Goal: Task Accomplishment & Management: Manage account settings

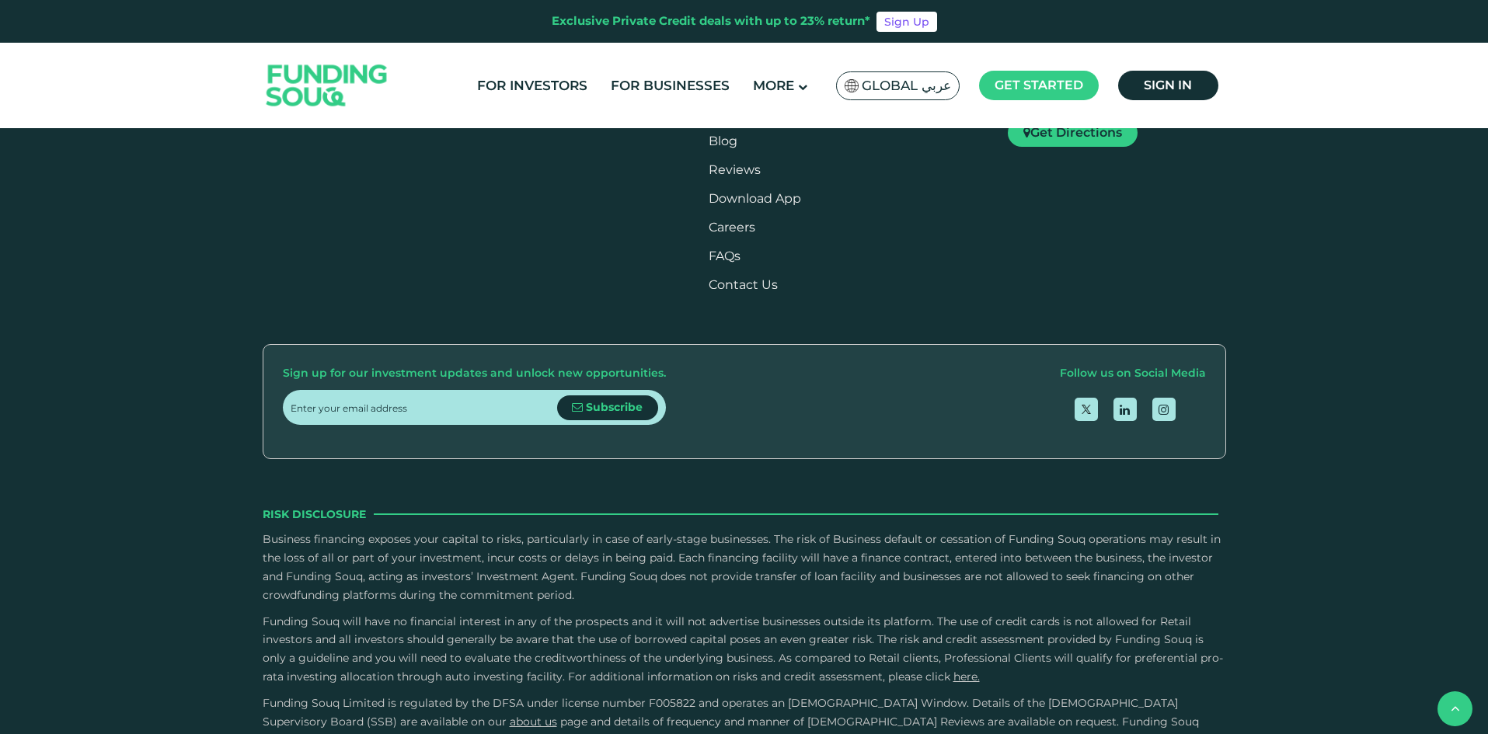
scroll to position [2641, 0]
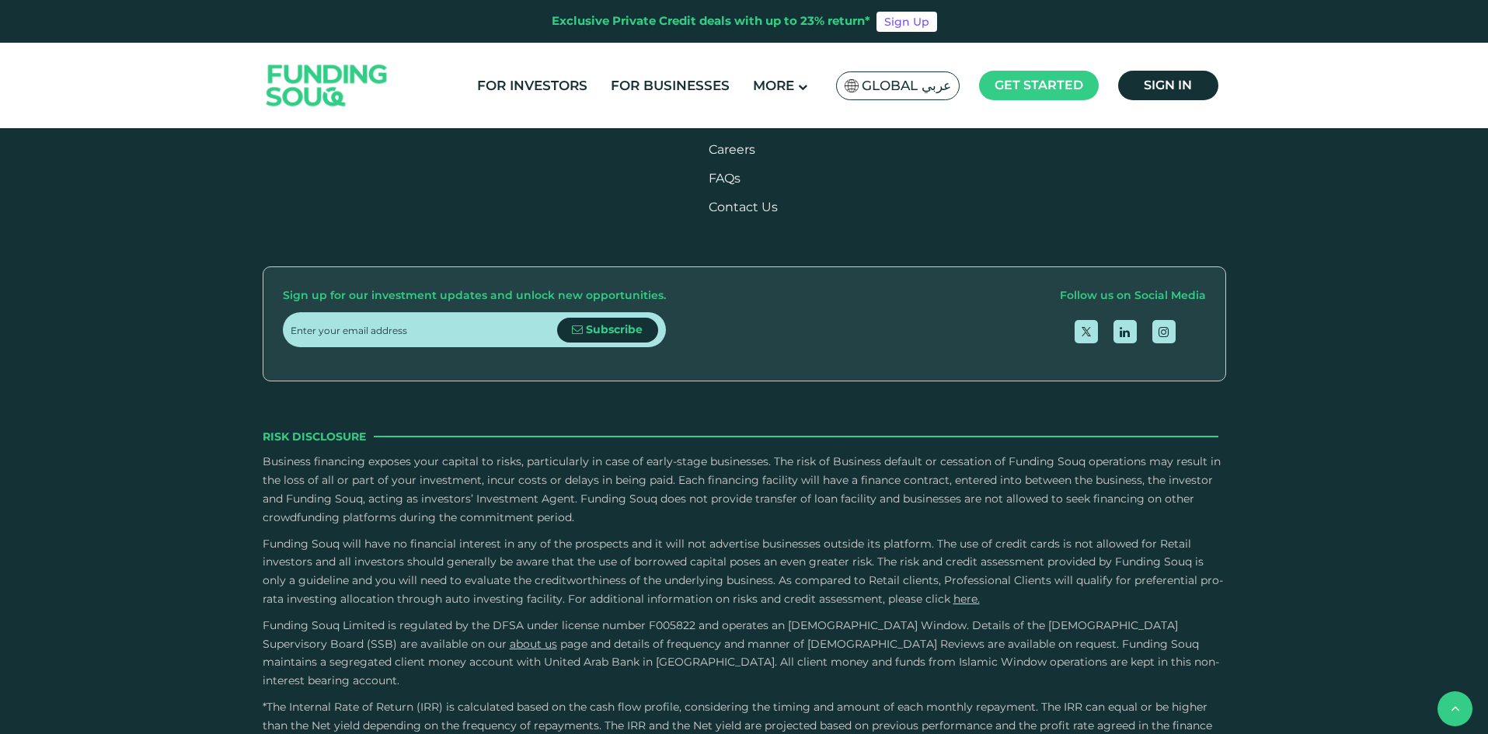
drag, startPoint x: 776, startPoint y: 396, endPoint x: 575, endPoint y: 409, distance: 201.6
type tc-range-slider "5"
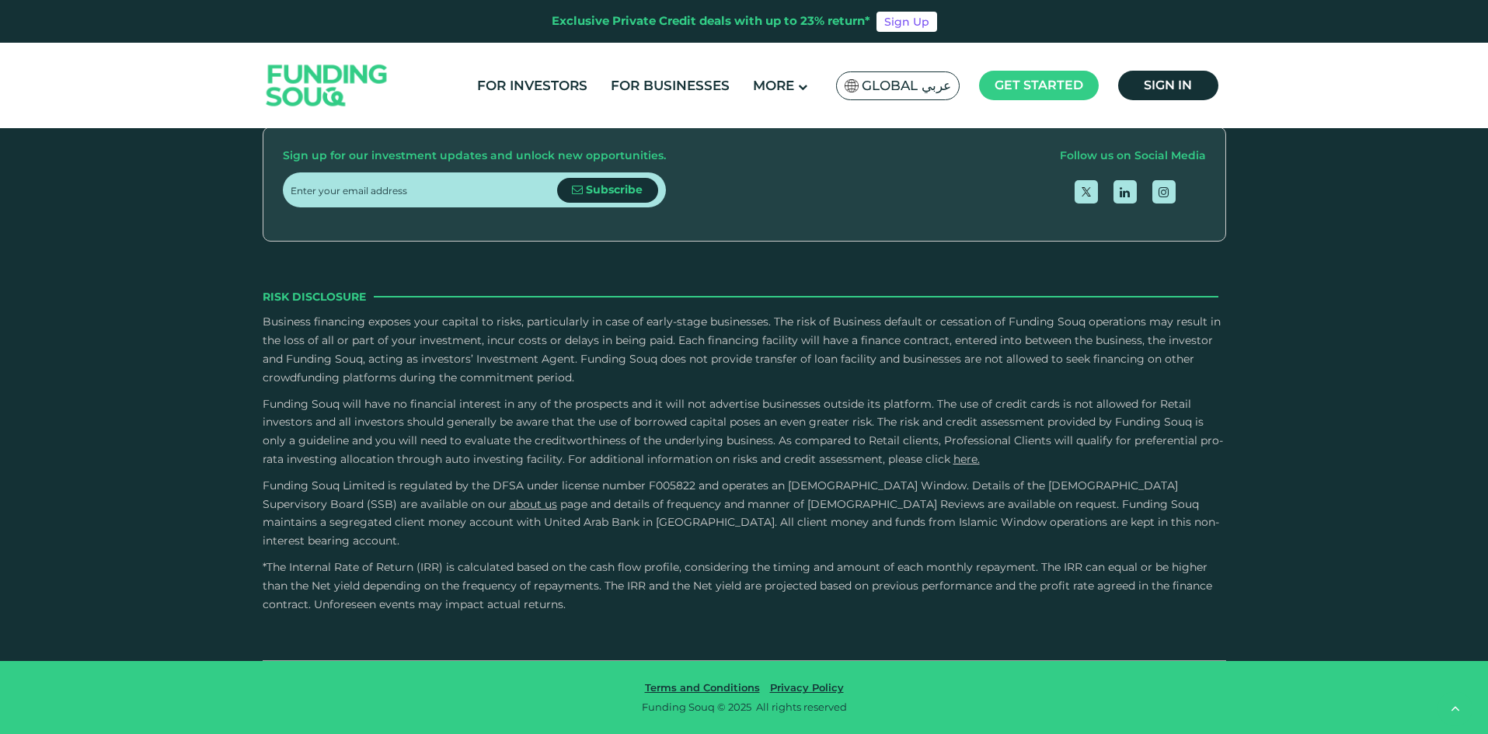
scroll to position [3151, 0]
drag, startPoint x: 1488, startPoint y: 476, endPoint x: 1485, endPoint y: 554, distance: 77.7
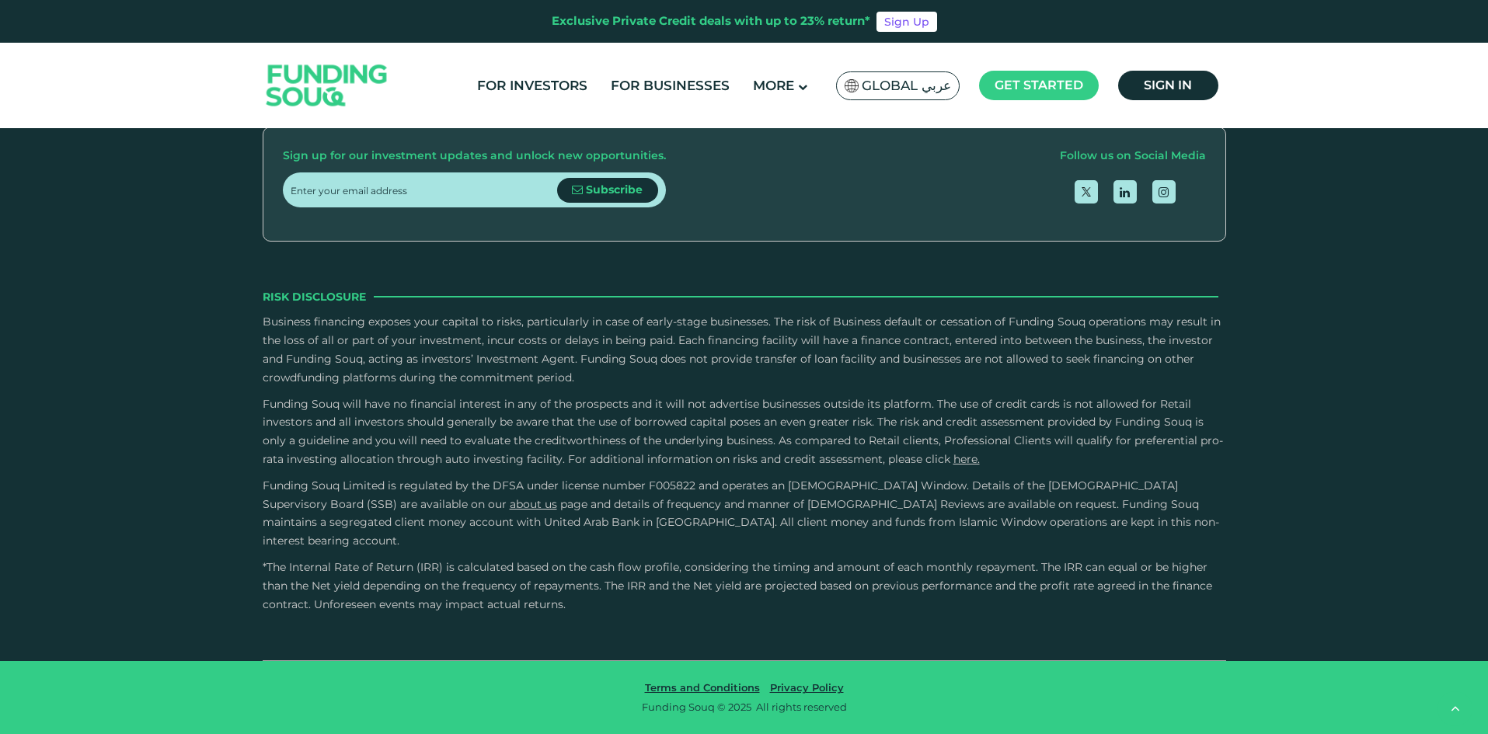
scroll to position [4004, 0]
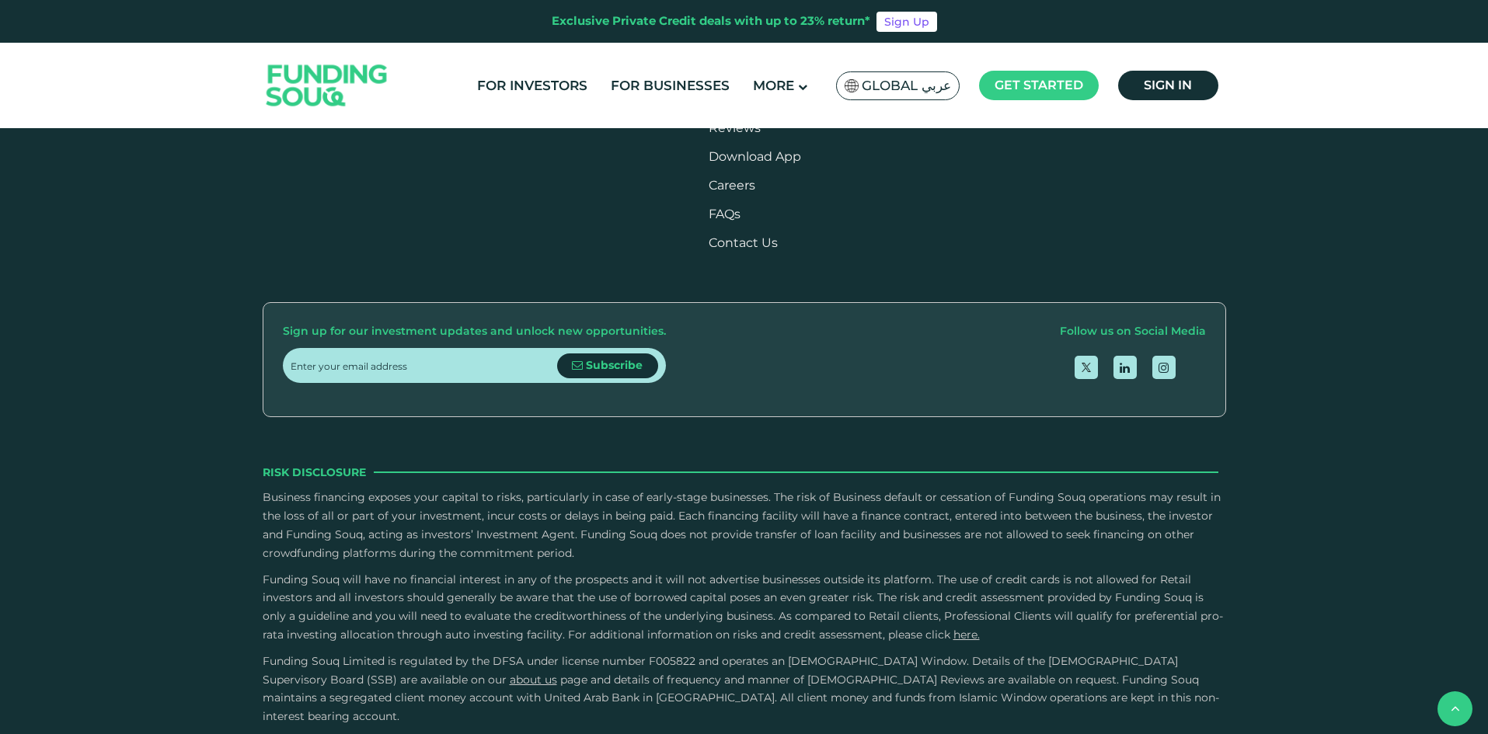
scroll to position [2295, 0]
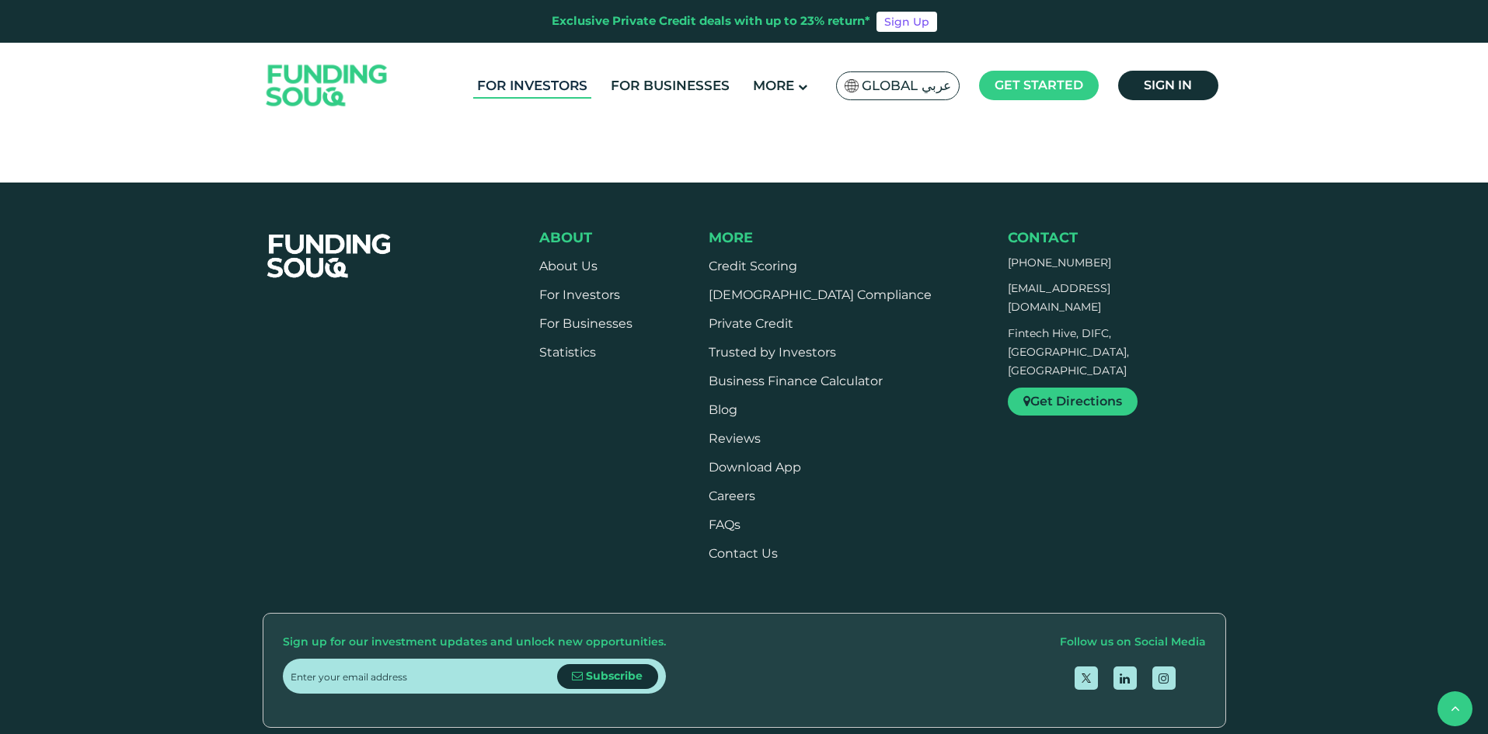
click at [565, 81] on link "For Investors" at bounding box center [532, 86] width 118 height 26
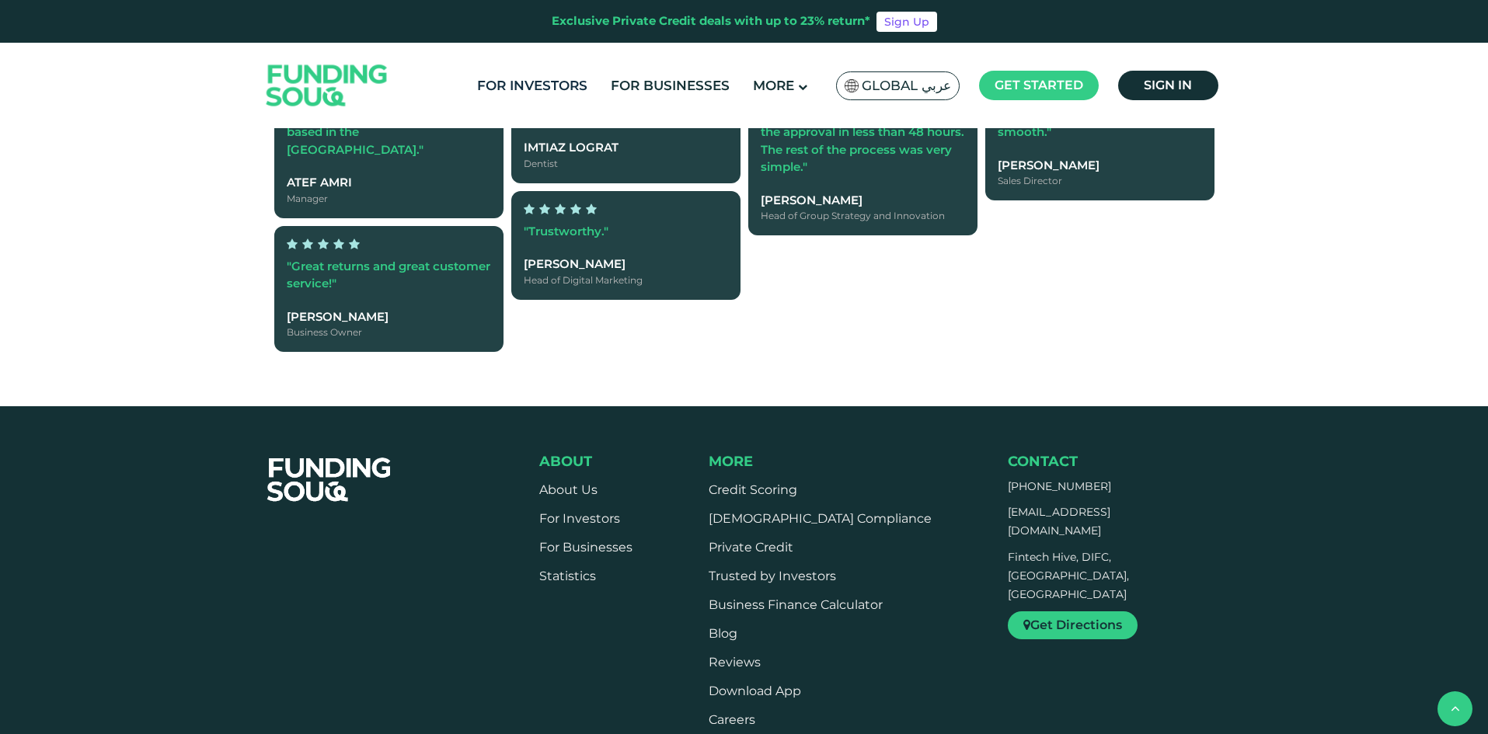
scroll to position [1984, 0]
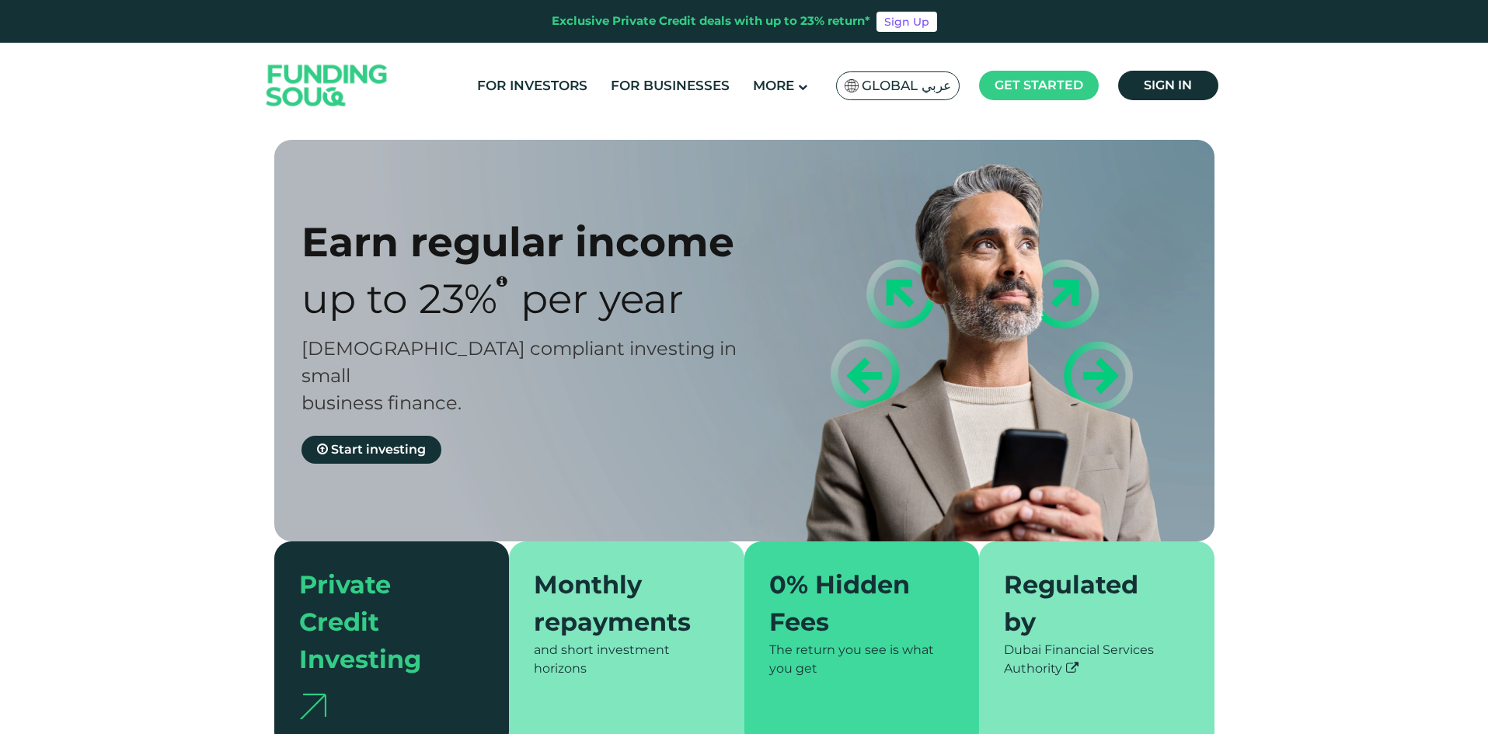
scroll to position [124, 0]
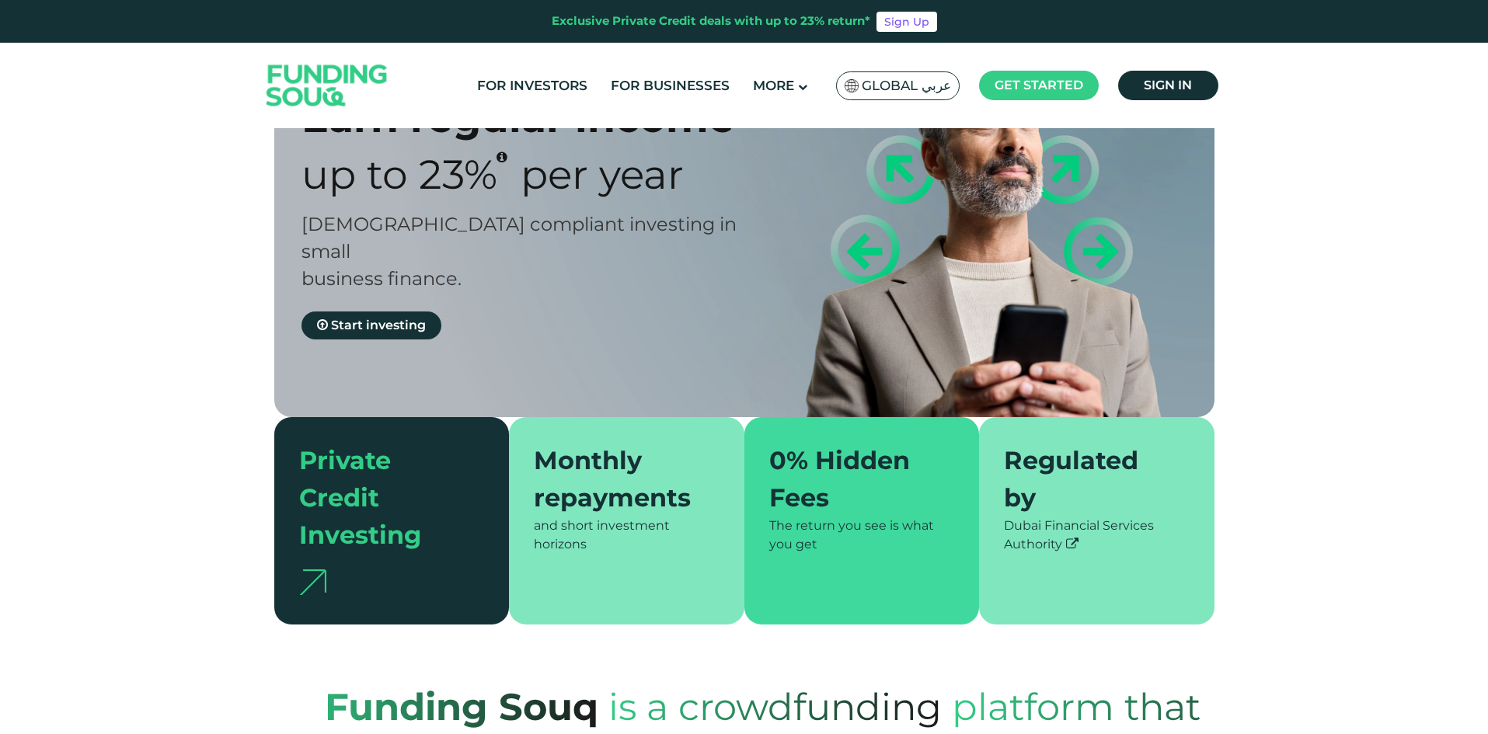
type tc-range-slider "4"
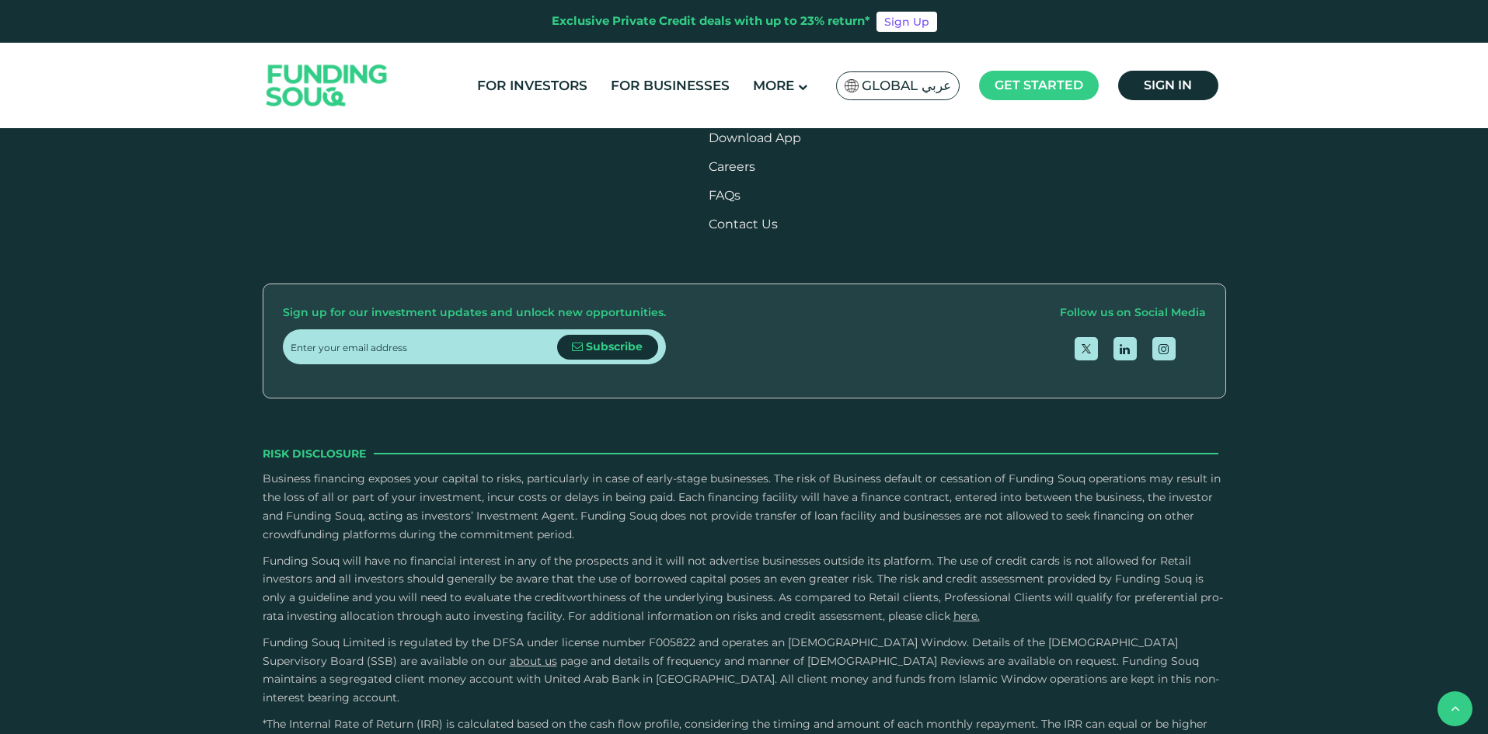
scroll to position [2253, 0]
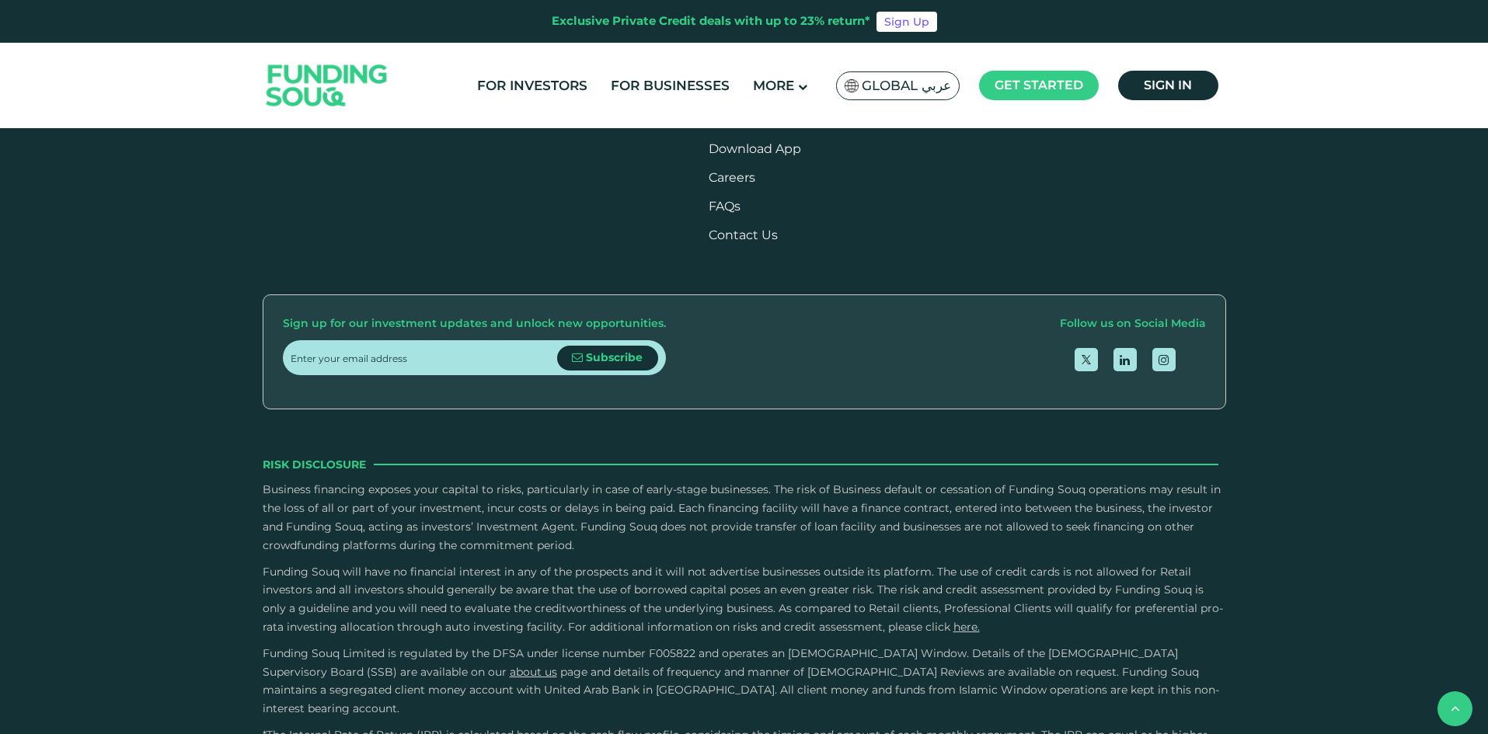
click at [653, 102] on ul "For Investors For Businesses More About Us How It Works" at bounding box center [845, 86] width 760 height 37
click at [649, 89] on link "For Businesses" at bounding box center [670, 86] width 127 height 26
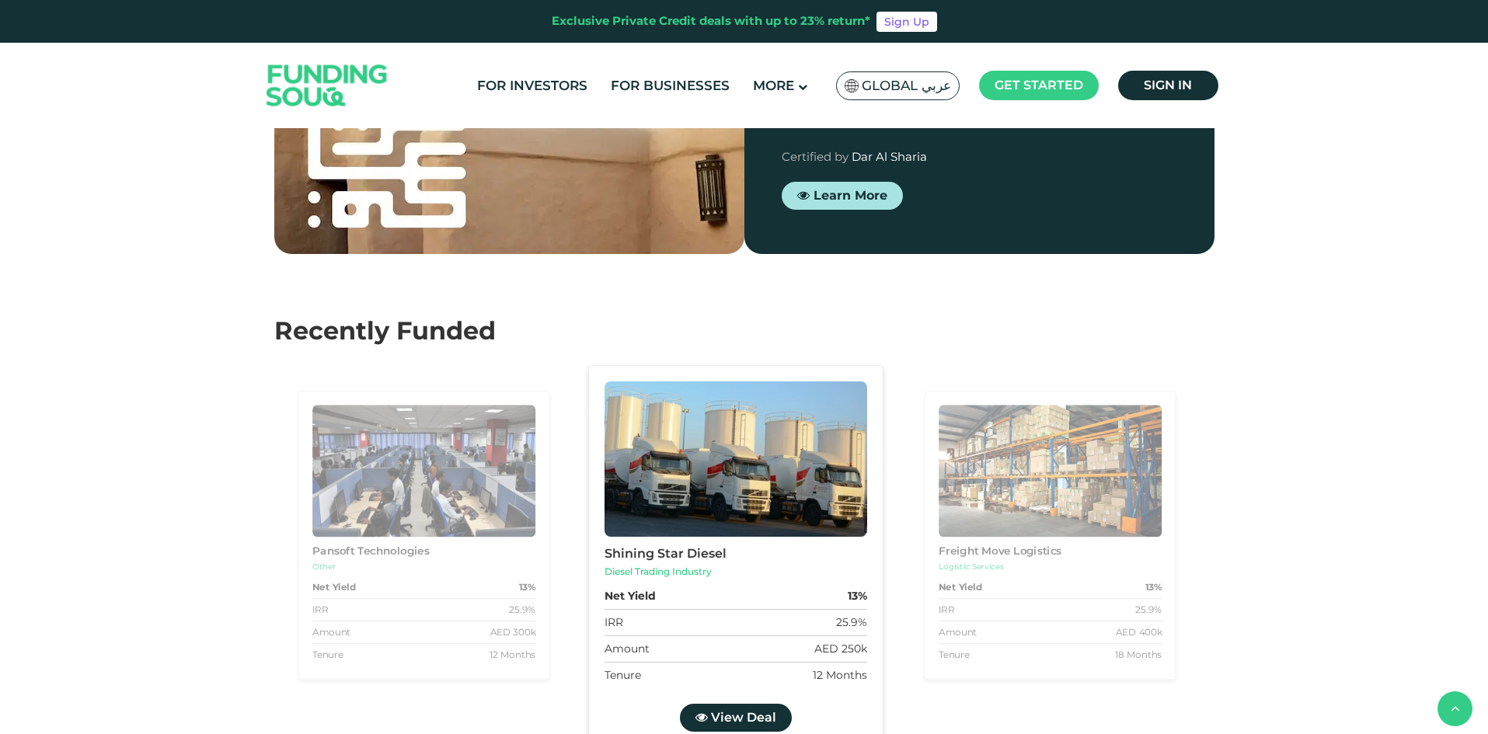
scroll to position [2253, 0]
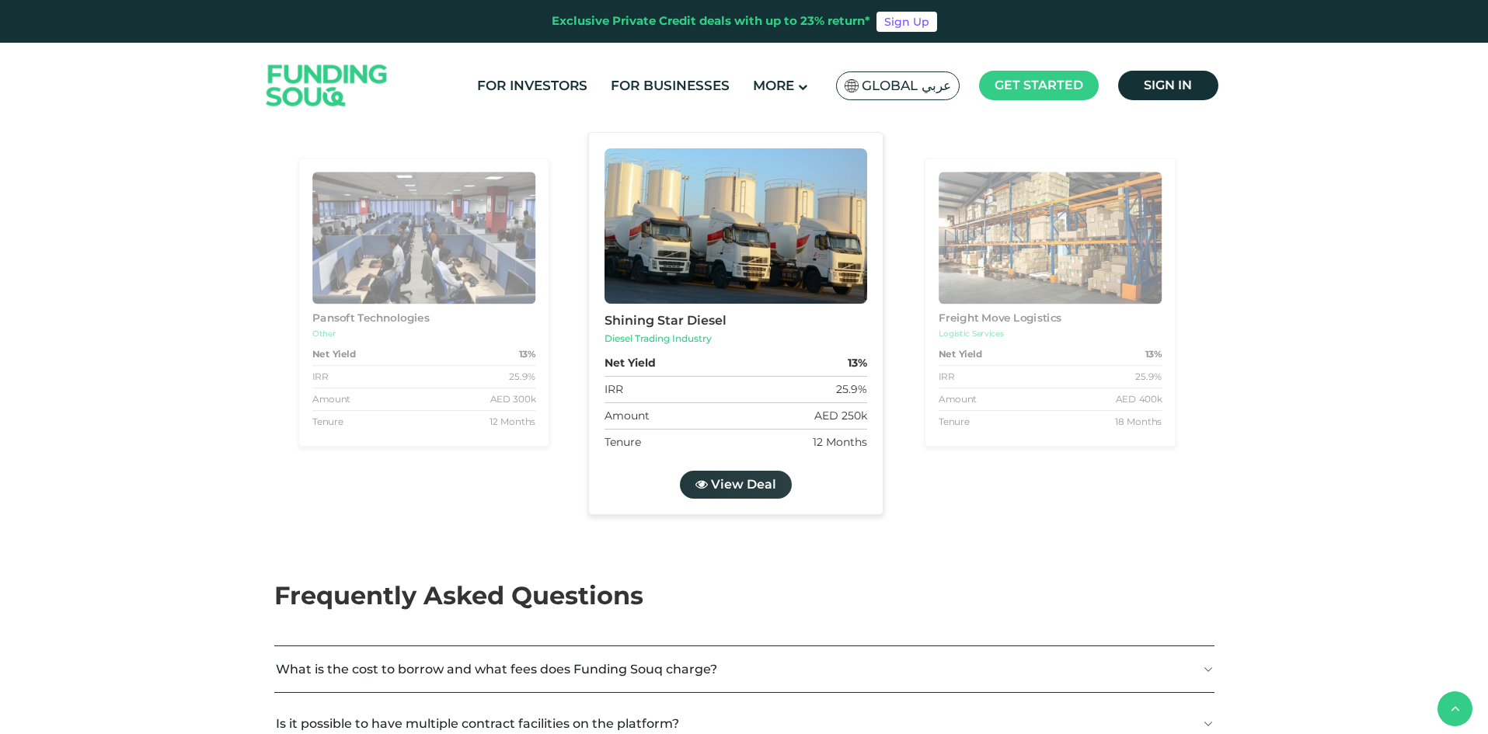
click at [722, 499] on link "View Deal" at bounding box center [735, 485] width 112 height 28
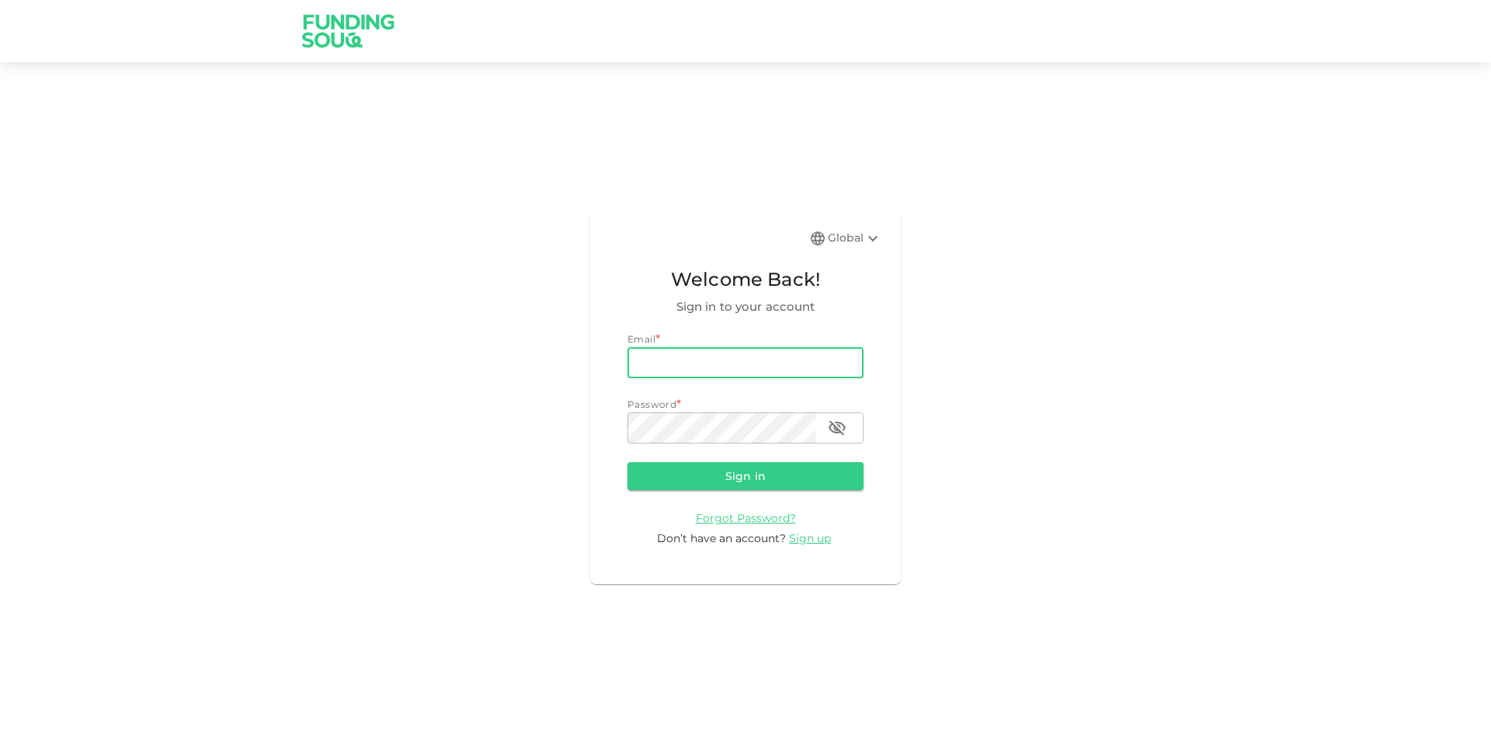
click at [708, 371] on input "email" at bounding box center [746, 362] width 236 height 31
type input "ash.dubai.24@gmail.com"
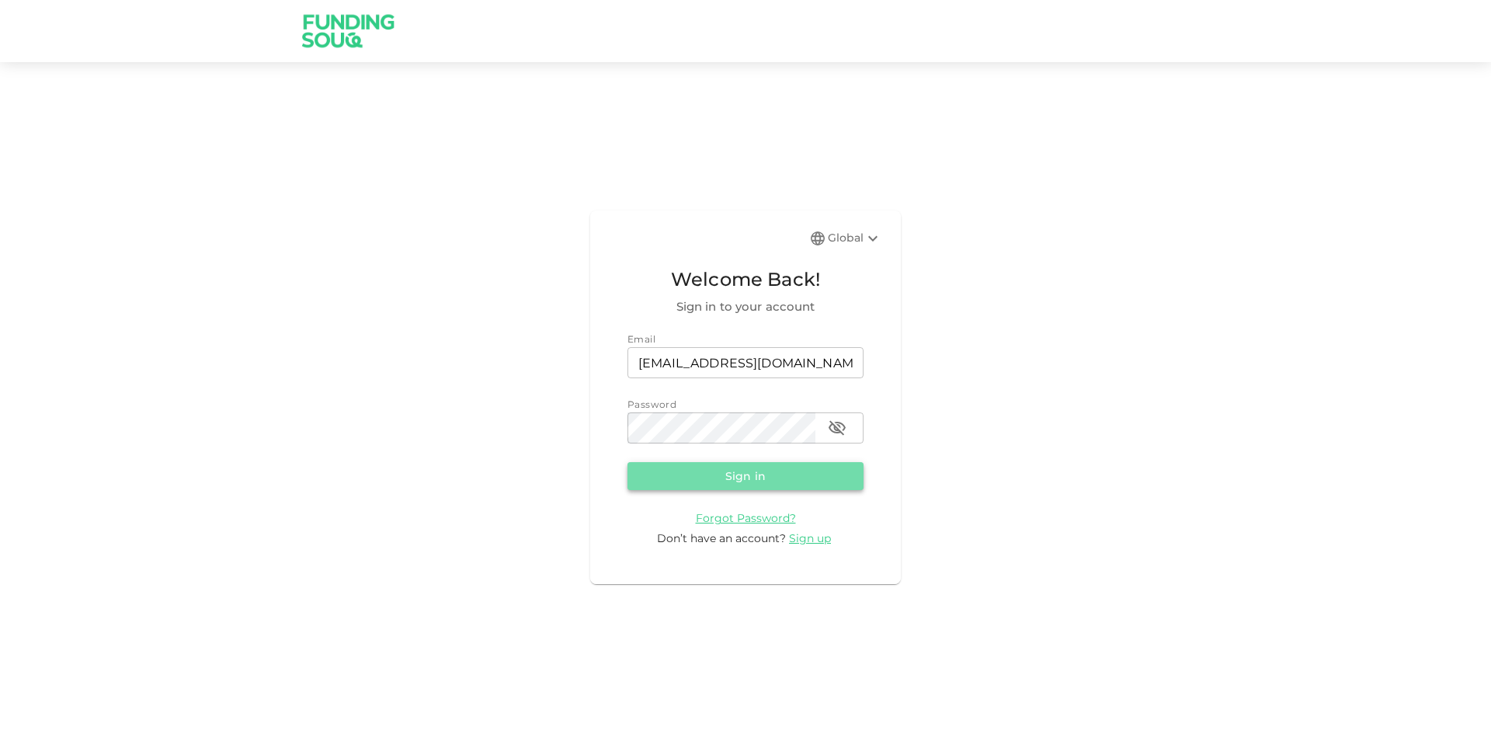
click at [677, 473] on button "Sign in" at bounding box center [746, 476] width 236 height 28
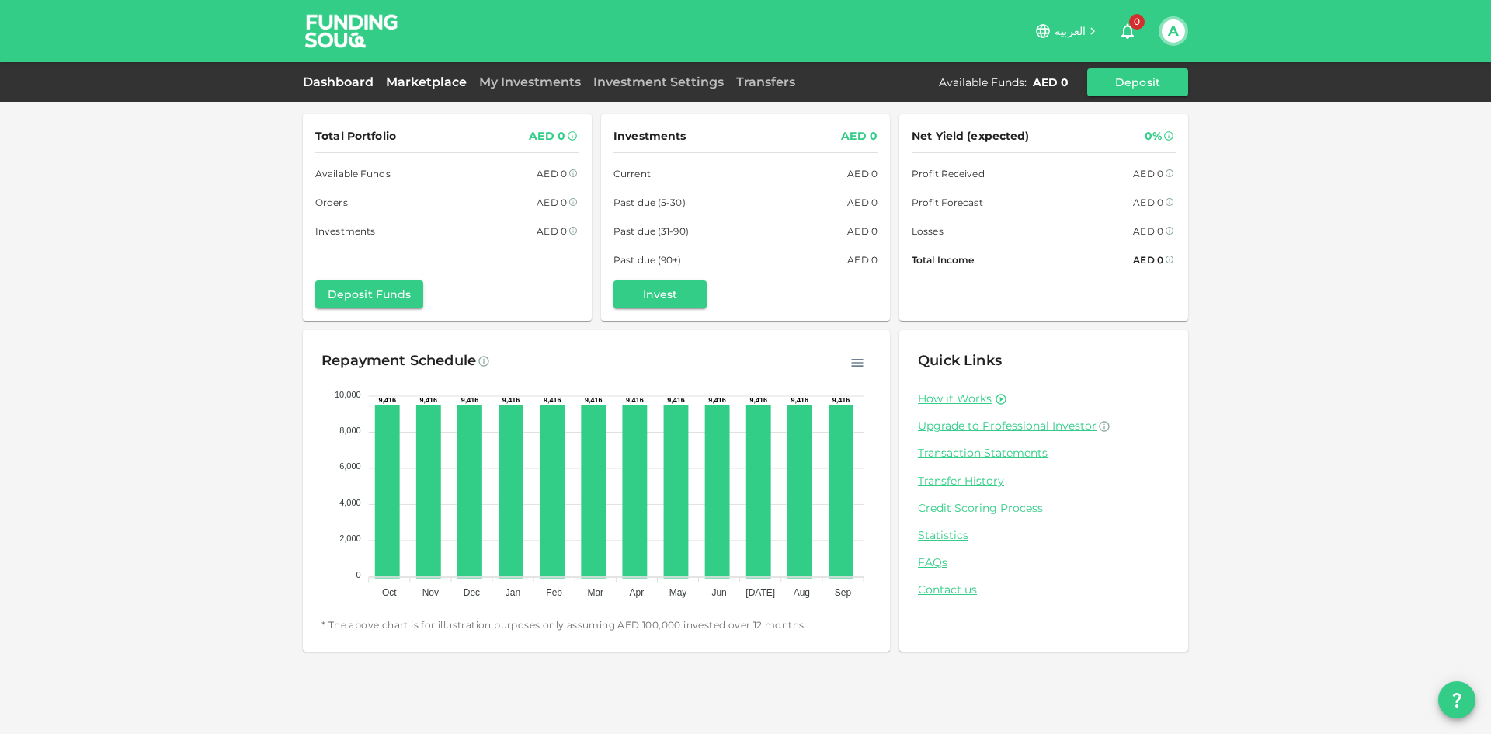
click at [431, 80] on link "Marketplace" at bounding box center [426, 82] width 93 height 15
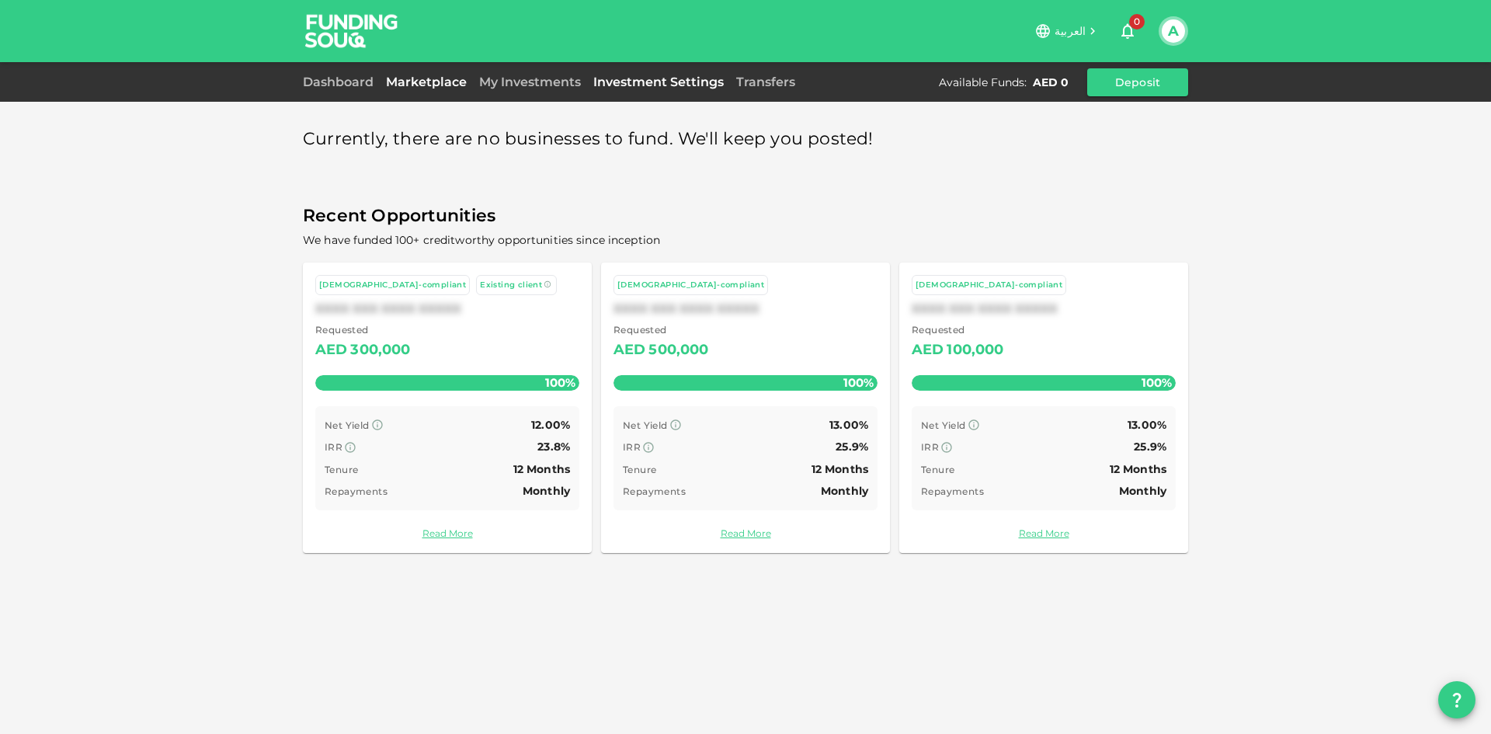
click at [612, 78] on link "Investment Settings" at bounding box center [658, 82] width 143 height 15
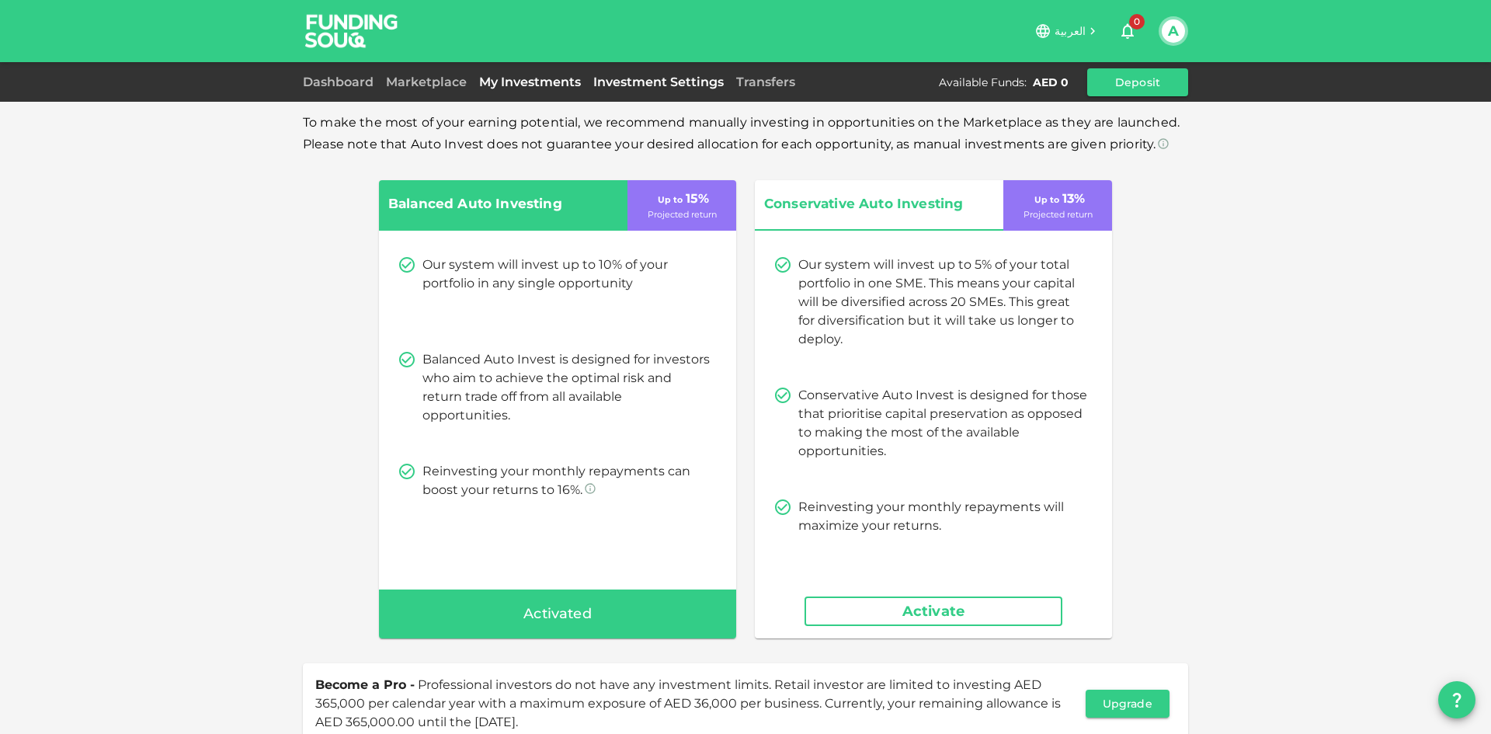
click at [531, 78] on link "My Investments" at bounding box center [530, 82] width 114 height 15
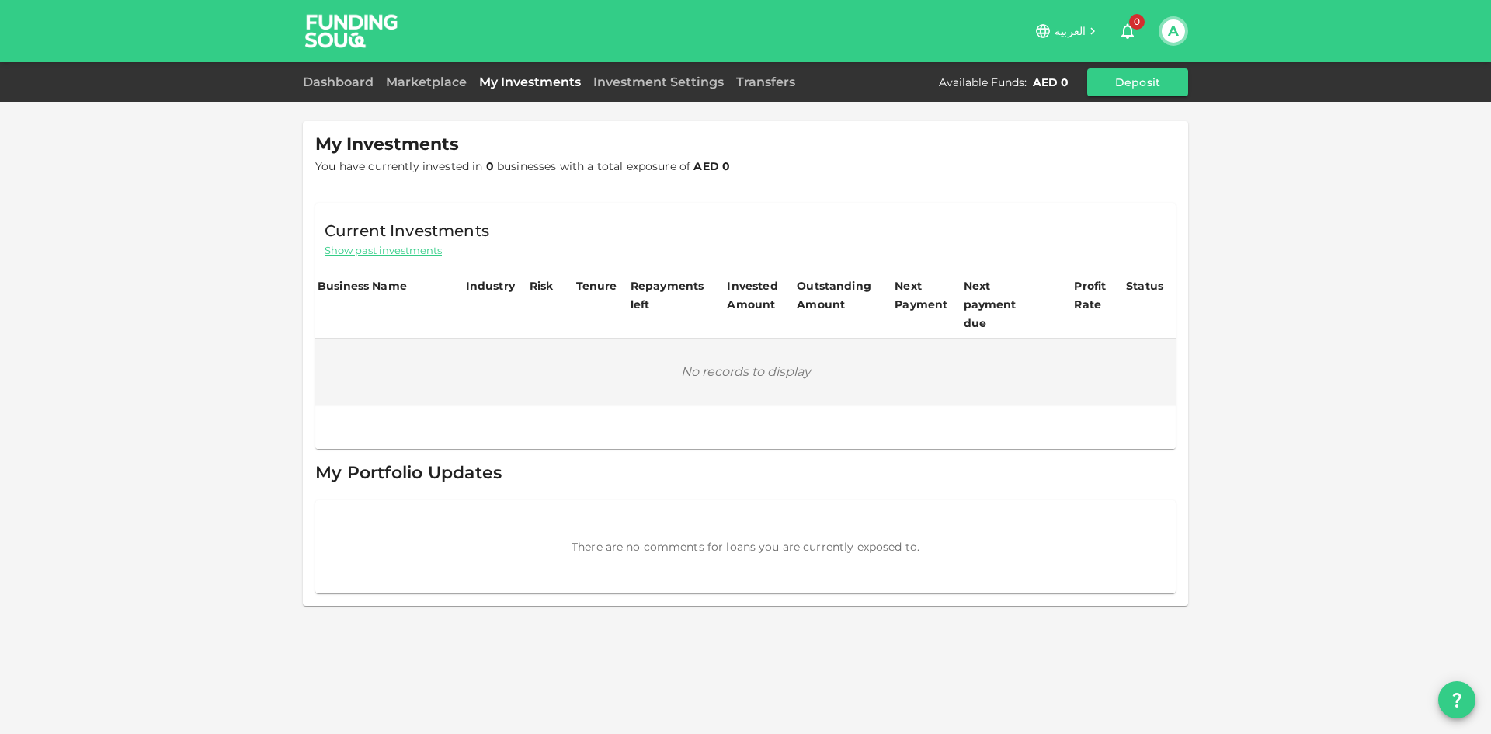
click at [748, 93] on div "Dashboard Marketplace My Investments Investment Settings Transfers Available Fu…" at bounding box center [746, 82] width 886 height 28
click at [748, 84] on link "Transfers" at bounding box center [765, 82] width 71 height 15
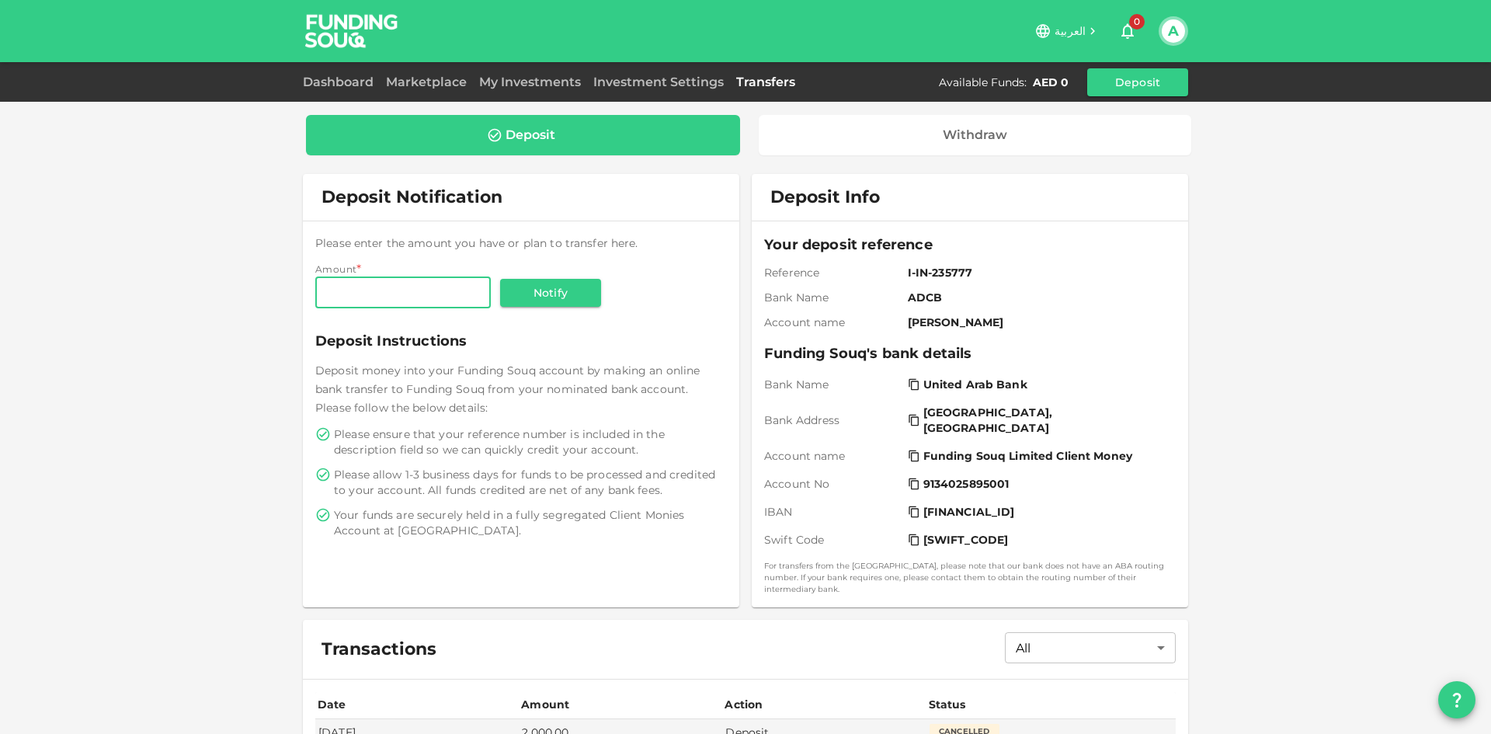
click at [1163, 32] on button "A" at bounding box center [1173, 30] width 23 height 23
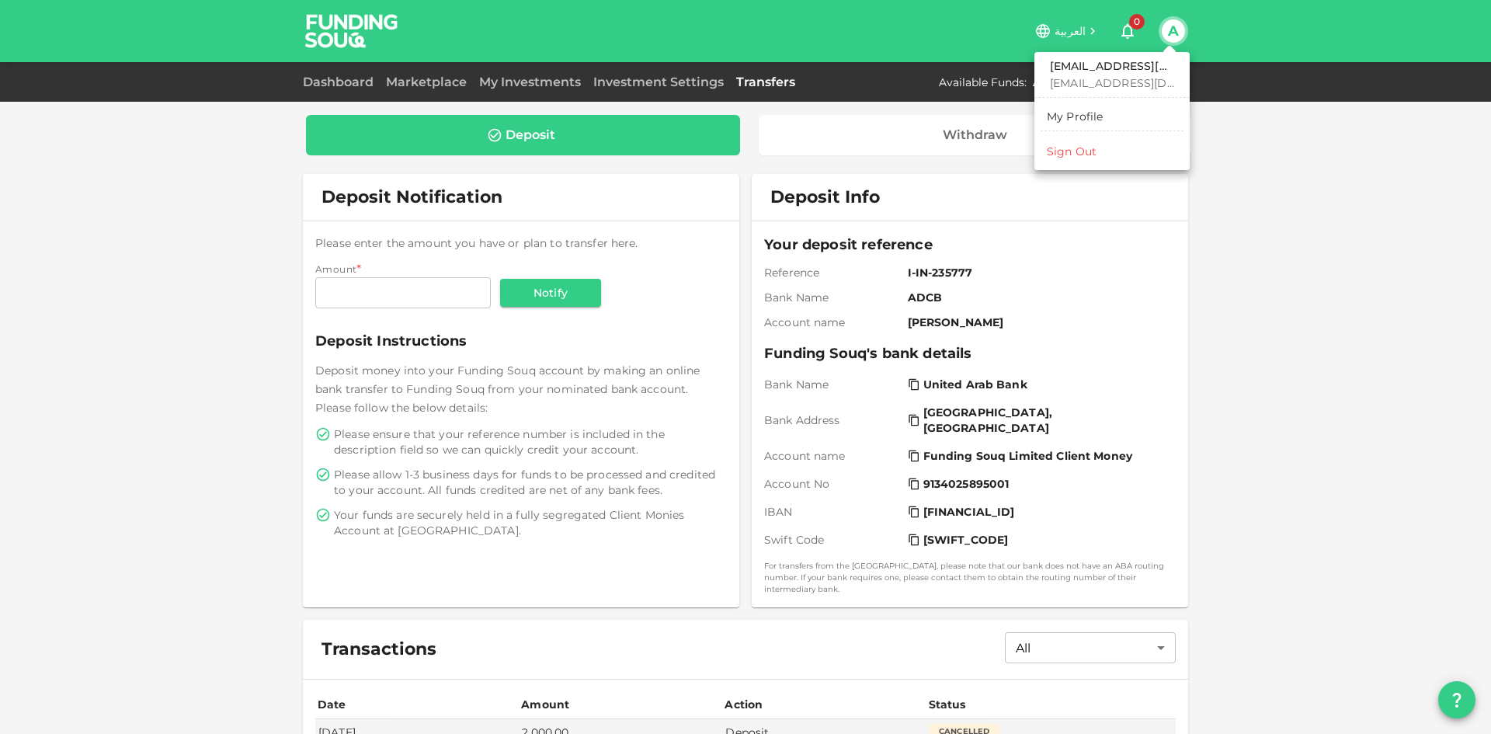
click at [1081, 165] on div "ash.dubai.24@gmail.com ash.dubai.24@gmail.com My Profile Sign Out" at bounding box center [1112, 111] width 155 height 118
click at [1077, 155] on div "Sign Out" at bounding box center [1072, 152] width 50 height 16
